Goal: Task Accomplishment & Management: Manage account settings

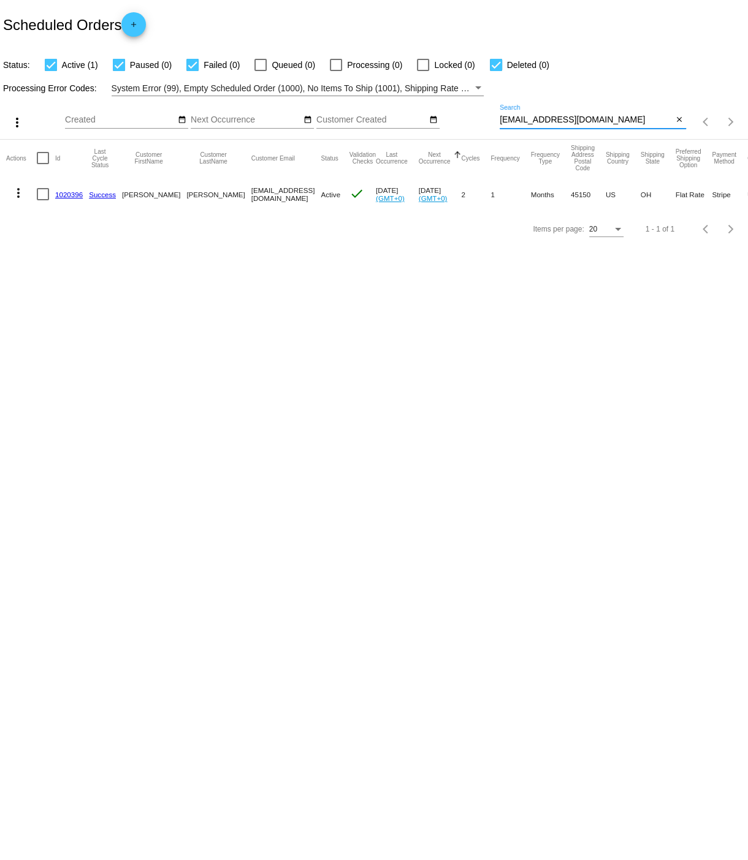
drag, startPoint x: 503, startPoint y: 121, endPoint x: 612, endPoint y: 123, distance: 109.1
click at [603, 121] on input "charrcooper69@yahoo.com" at bounding box center [585, 120] width 173 height 10
paste input "jtkstokes@aol"
type input "jtkstokes@aol.com"
click at [69, 194] on link "1038611" at bounding box center [69, 195] width 28 height 8
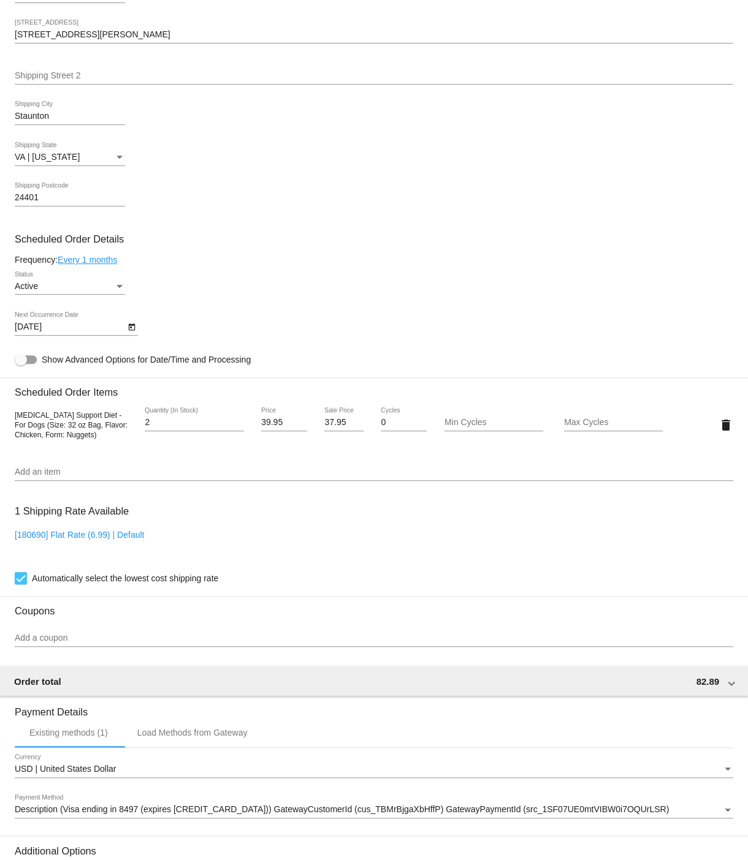
scroll to position [387, 0]
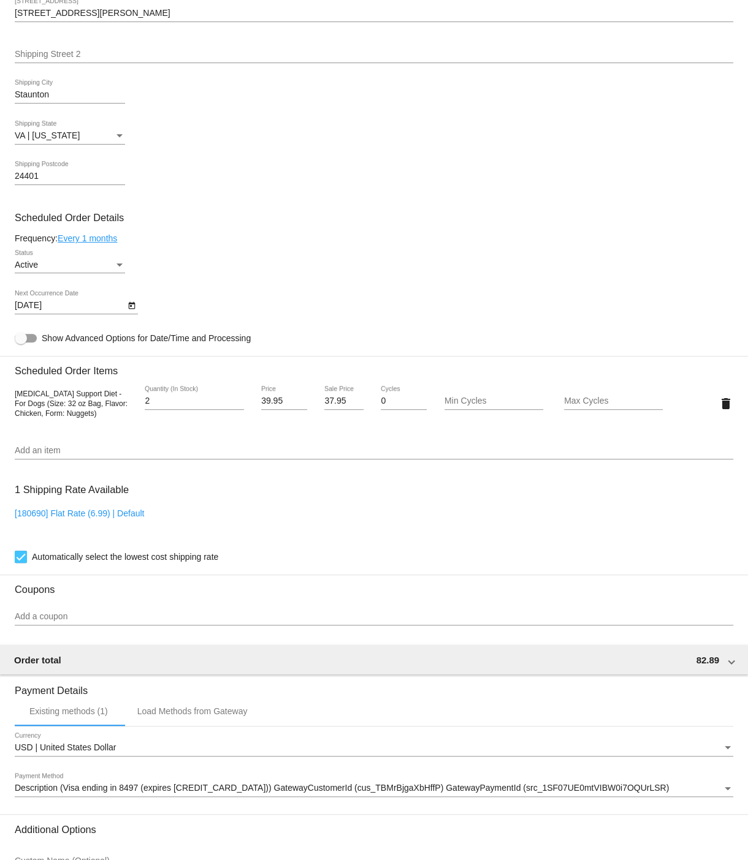
click at [121, 267] on div "Status" at bounding box center [119, 265] width 6 height 3
click at [236, 280] on div at bounding box center [374, 430] width 748 height 860
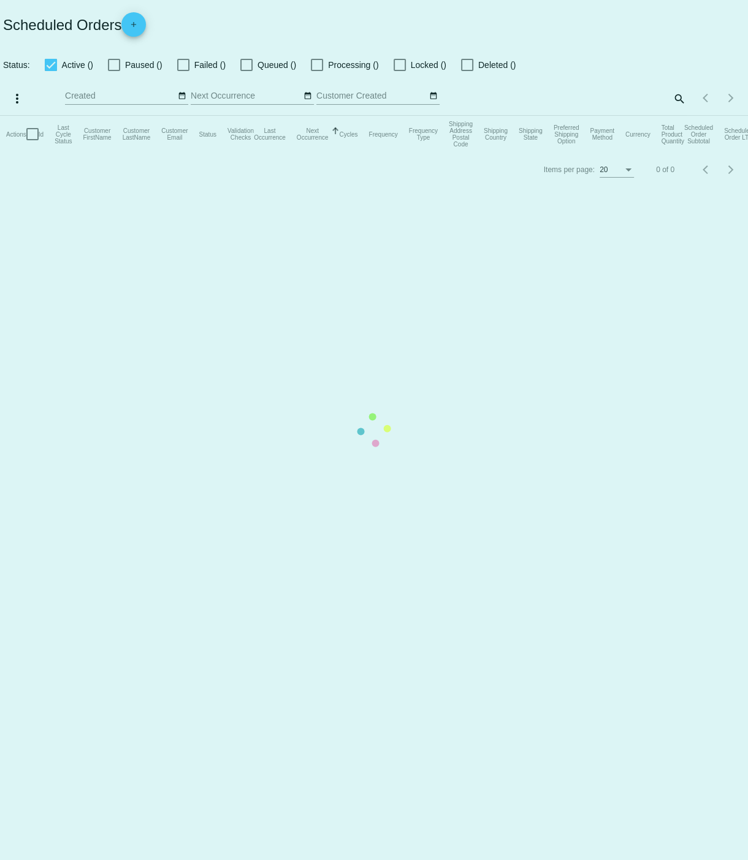
checkbox input "true"
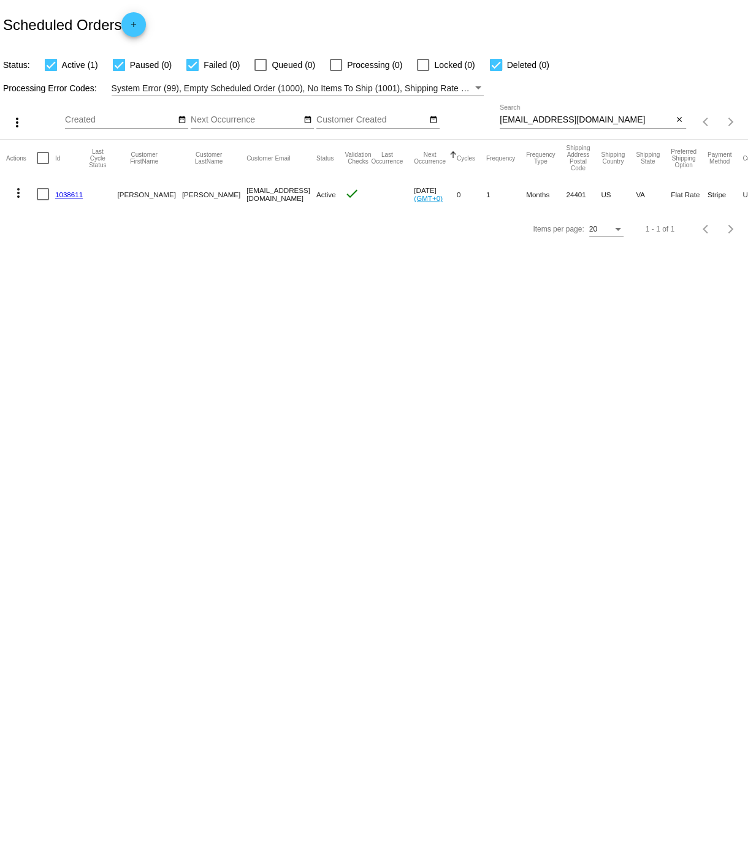
click at [21, 194] on mat-icon "more_vert" at bounding box center [18, 193] width 15 height 15
click at [55, 342] on span "Delete" at bounding box center [55, 341] width 25 height 10
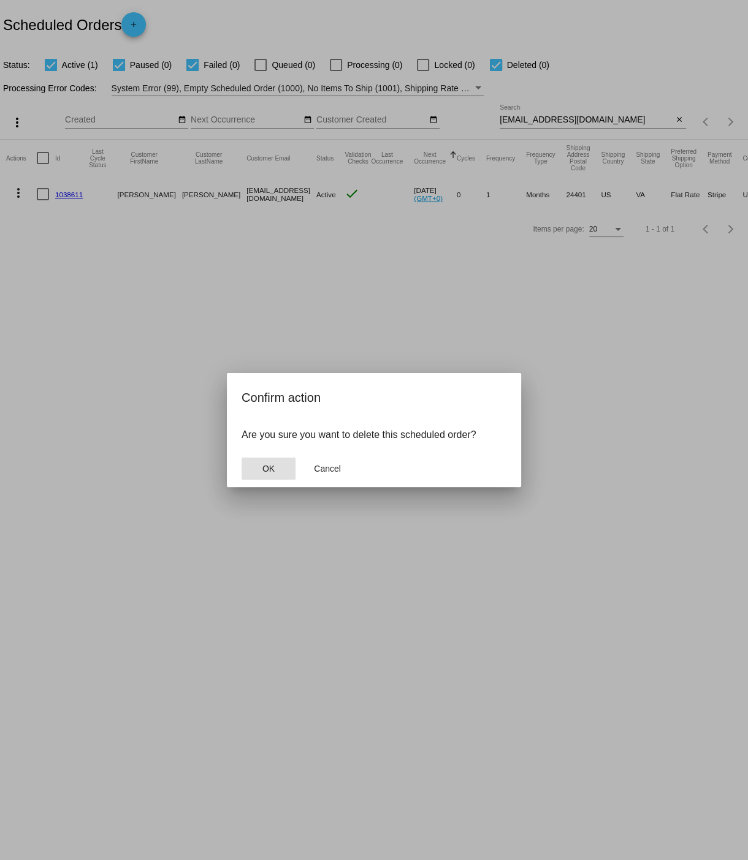
click at [269, 466] on span "OK" at bounding box center [268, 469] width 12 height 10
